Goal: Task Accomplishment & Management: Manage account settings

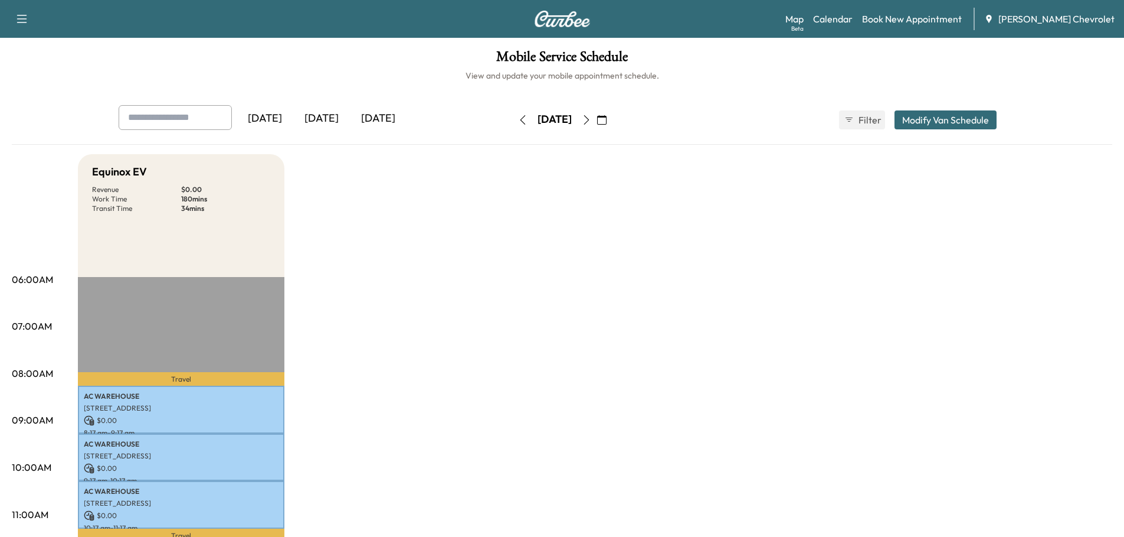
click at [323, 115] on div "[DATE]" at bounding box center [321, 118] width 57 height 27
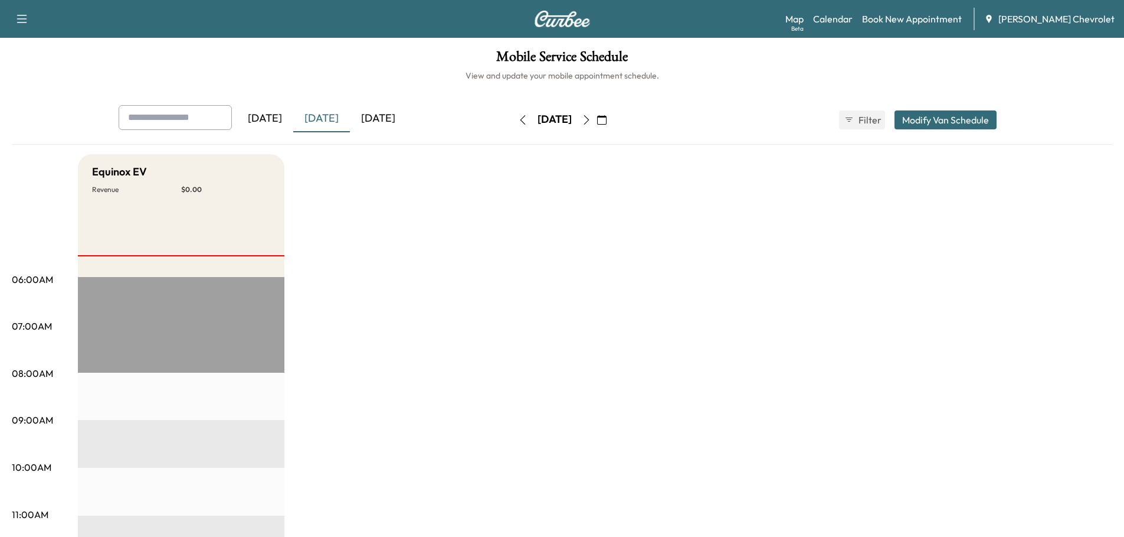
click at [591, 119] on icon "button" at bounding box center [586, 119] width 9 height 9
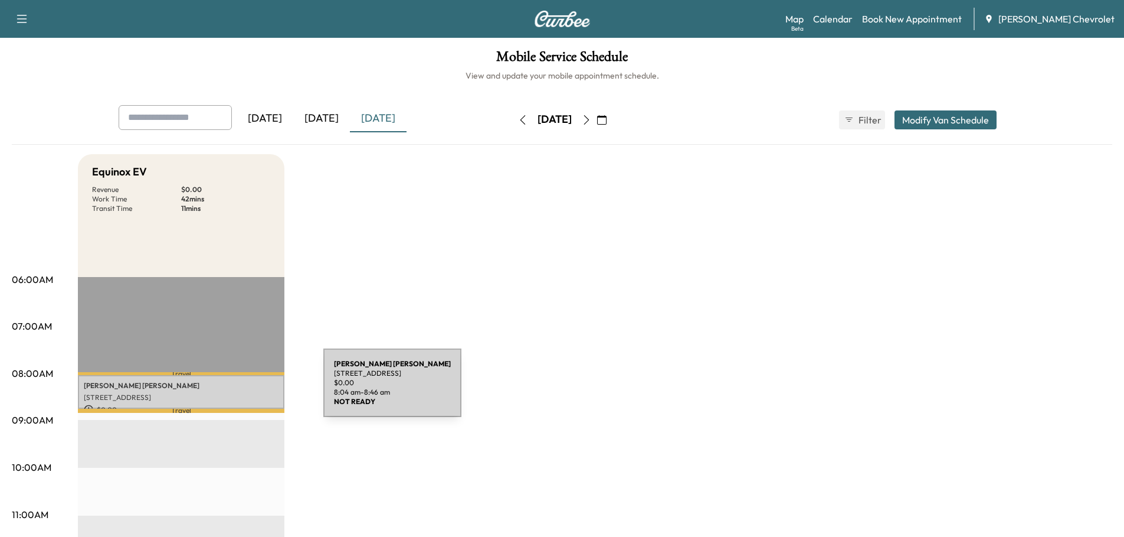
click at [235, 390] on div "[PERSON_NAME] [STREET_ADDRESS] $ 0.00 8:04 am - 8:46 am" at bounding box center [181, 392] width 207 height 34
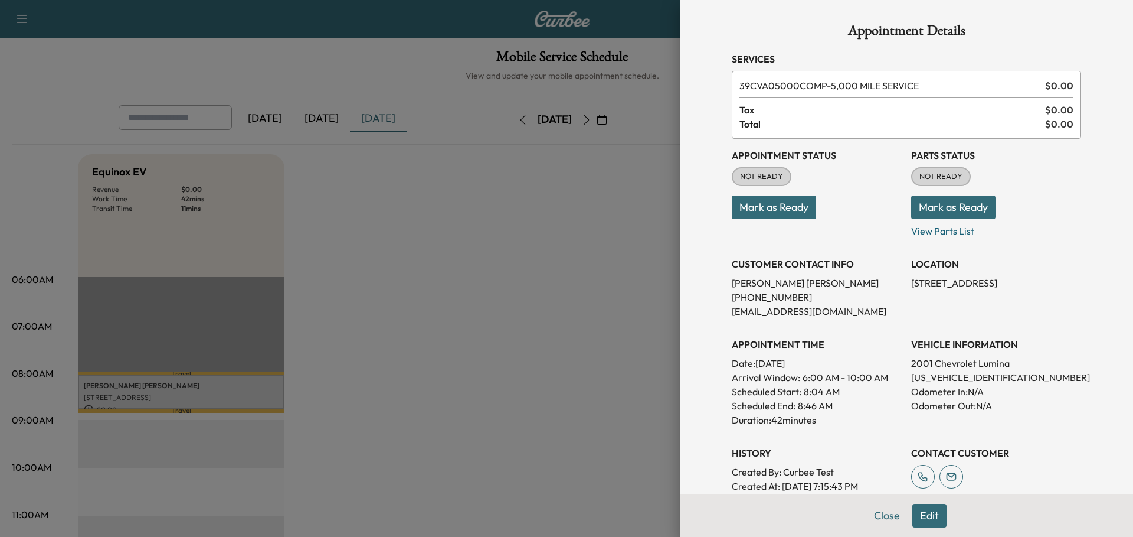
click at [882, 512] on button "Close" at bounding box center [886, 515] width 41 height 24
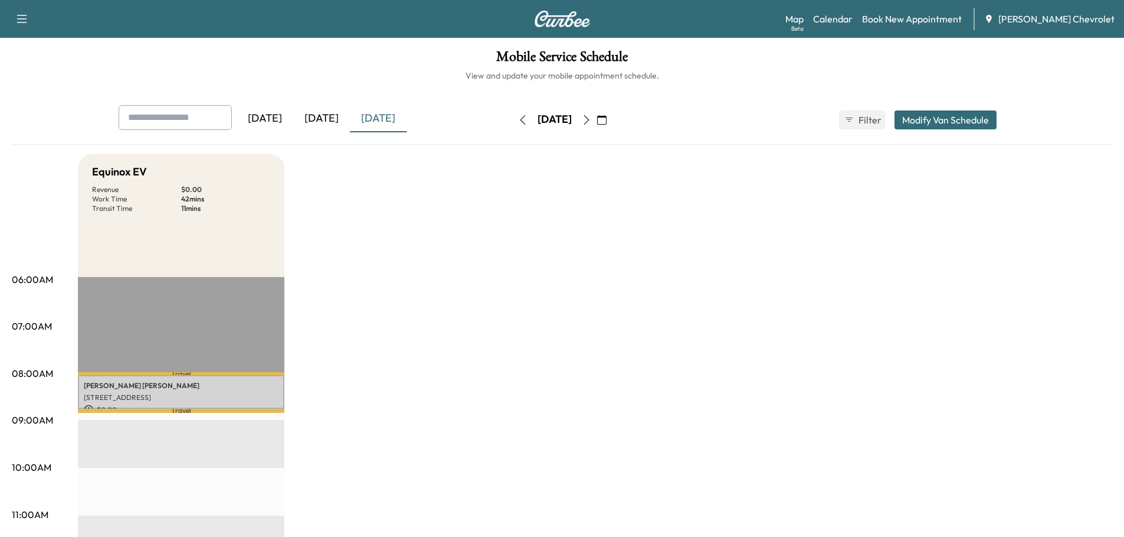
click at [591, 121] on icon "button" at bounding box center [586, 119] width 9 height 9
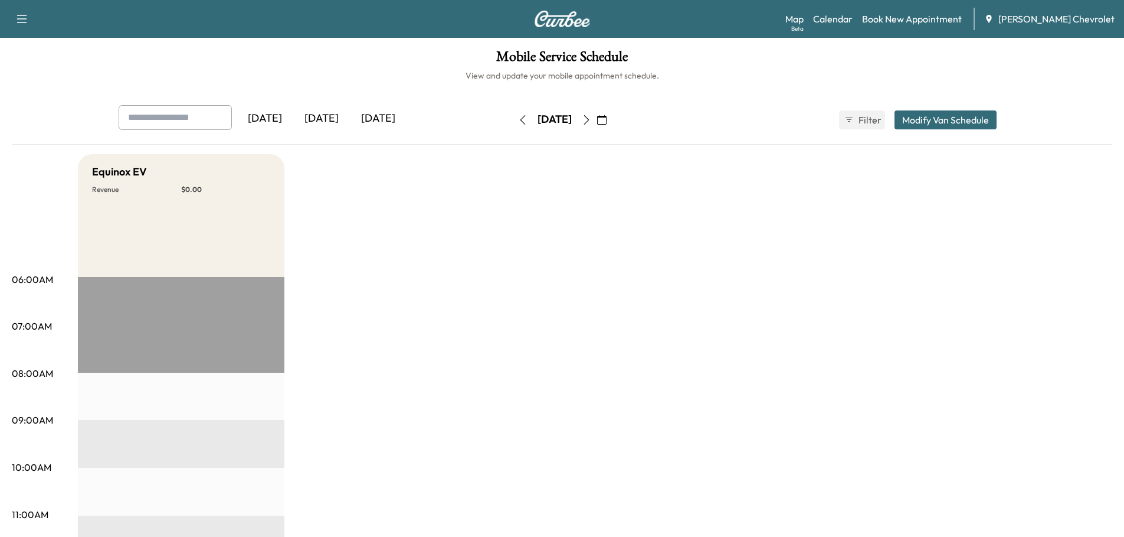
click at [591, 122] on icon "button" at bounding box center [586, 119] width 9 height 9
click at [591, 116] on icon "button" at bounding box center [586, 119] width 9 height 9
click at [319, 113] on div "[DATE]" at bounding box center [321, 118] width 57 height 27
click at [907, 119] on button "Modify Van Schedule" at bounding box center [946, 119] width 102 height 19
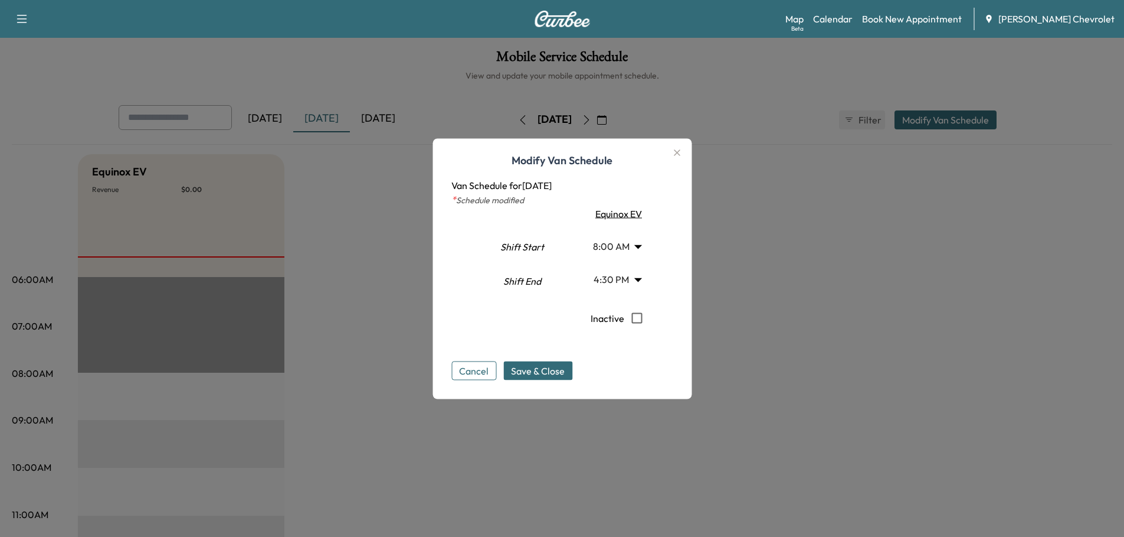
click at [679, 156] on icon "button" at bounding box center [677, 152] width 14 height 14
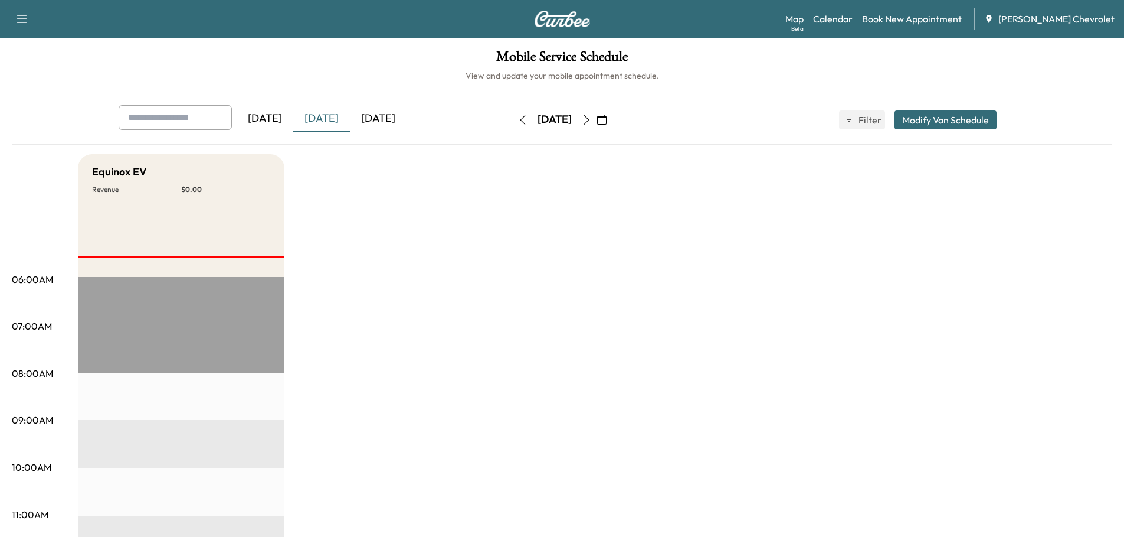
click at [859, 121] on span "Filter" at bounding box center [869, 120] width 21 height 14
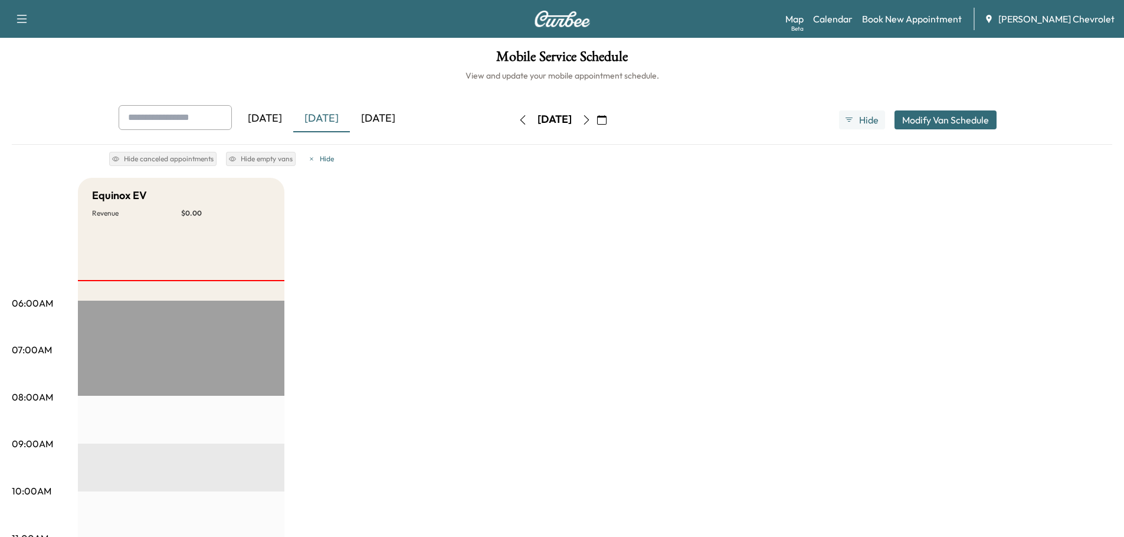
click at [859, 121] on span "Hide" at bounding box center [869, 120] width 21 height 14
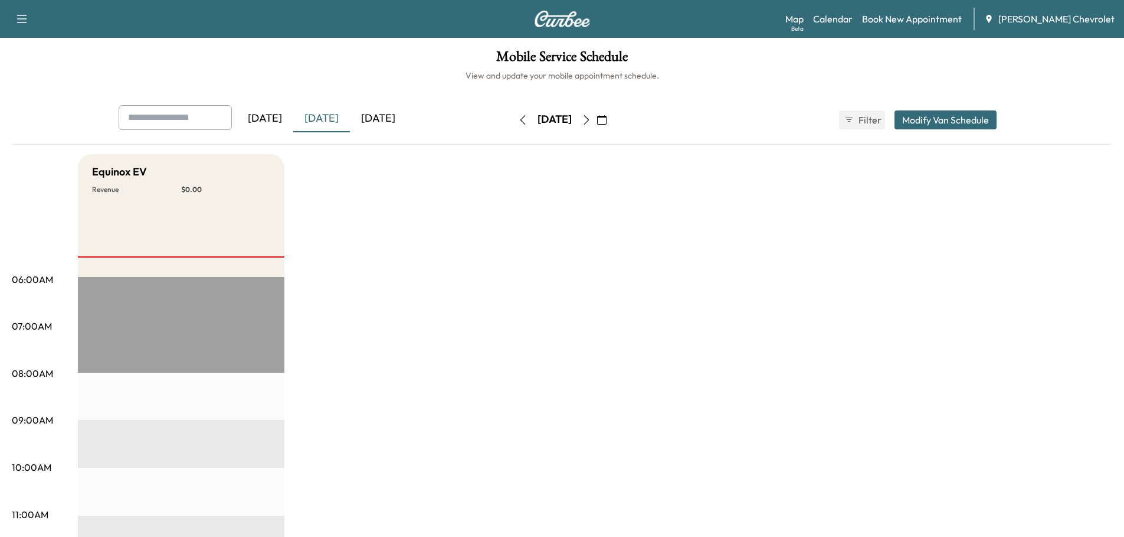
click at [859, 121] on span "Filter" at bounding box center [869, 120] width 21 height 14
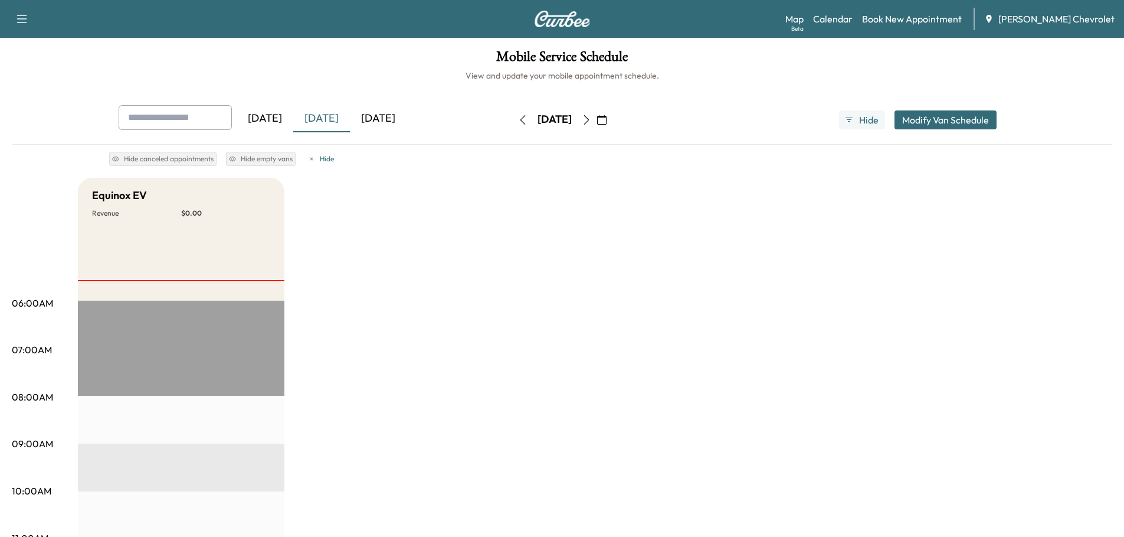
click at [859, 121] on span "Hide" at bounding box center [869, 120] width 21 height 14
